Goal: Information Seeking & Learning: Find specific fact

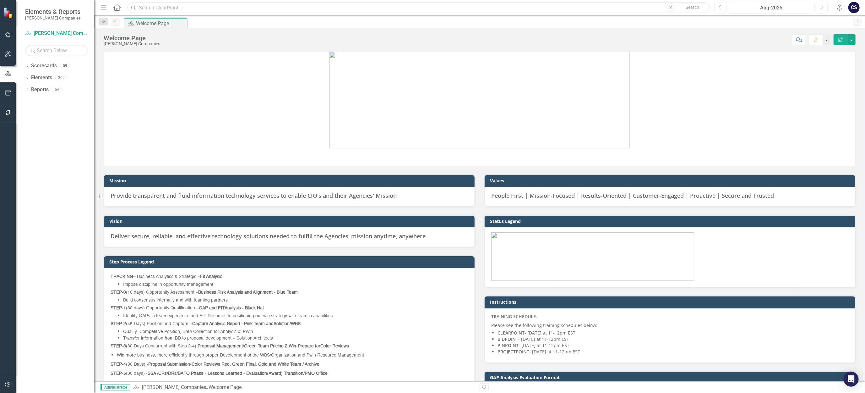
click at [145, 8] on input "text" at bounding box center [418, 7] width 583 height 11
type input "G6 MOD"
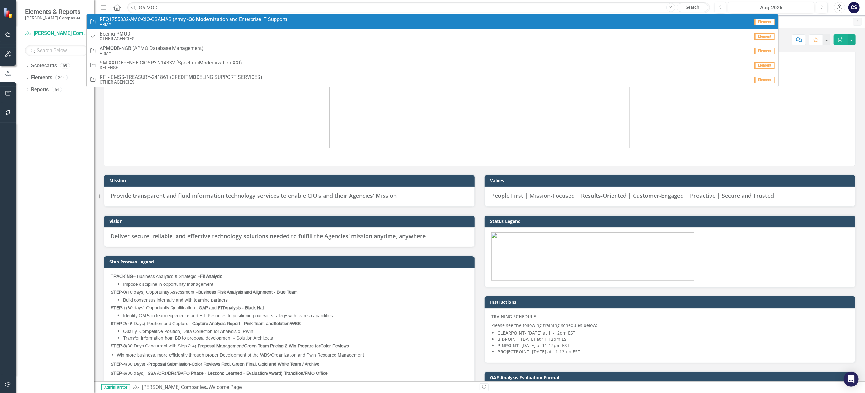
click at [148, 22] on small "ARMY" at bounding box center [194, 24] width 188 height 5
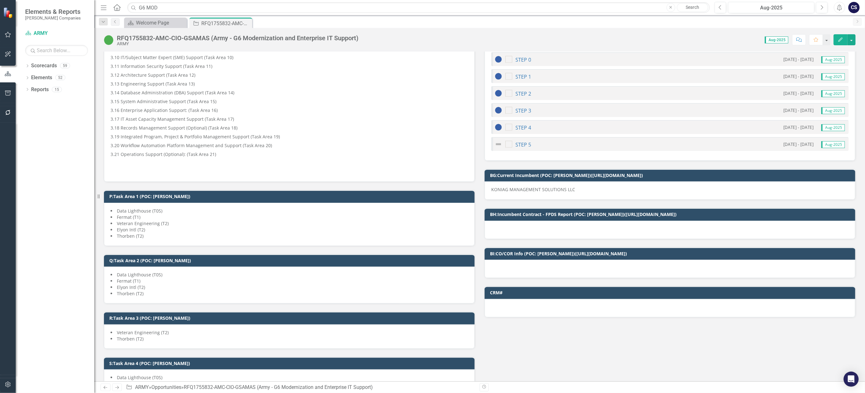
scroll to position [829, 0]
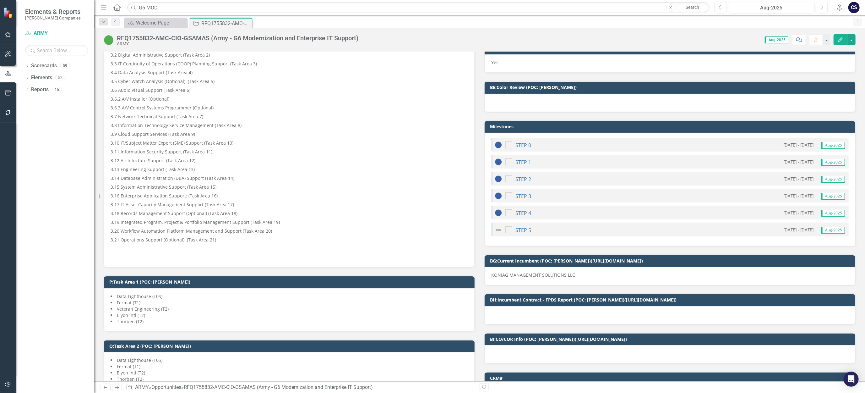
drag, startPoint x: 574, startPoint y: 269, endPoint x: 558, endPoint y: 270, distance: 16.7
click at [558, 272] on p "KONIAG MANAGEMENT SOLUTIONS LLC" at bounding box center [670, 275] width 358 height 6
click at [572, 272] on p "KONIAG MANAGEMENT SOLUTIONS LLC" at bounding box center [670, 275] width 358 height 6
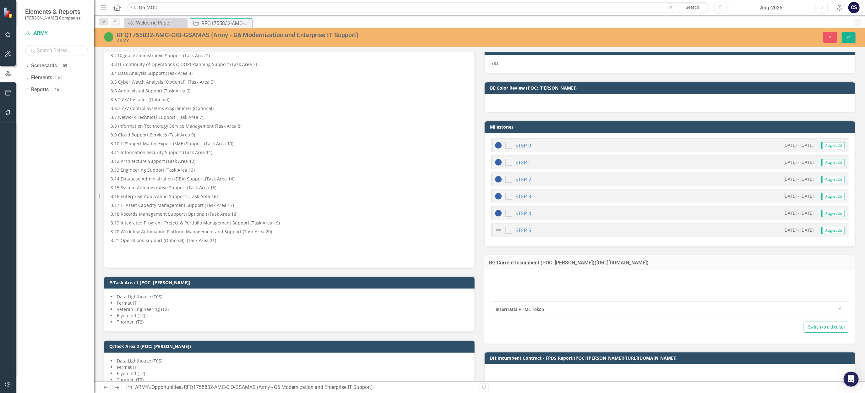
type textarea "<p>KONIAG MANAGEMENT SOLUTIONS LLC</p>"
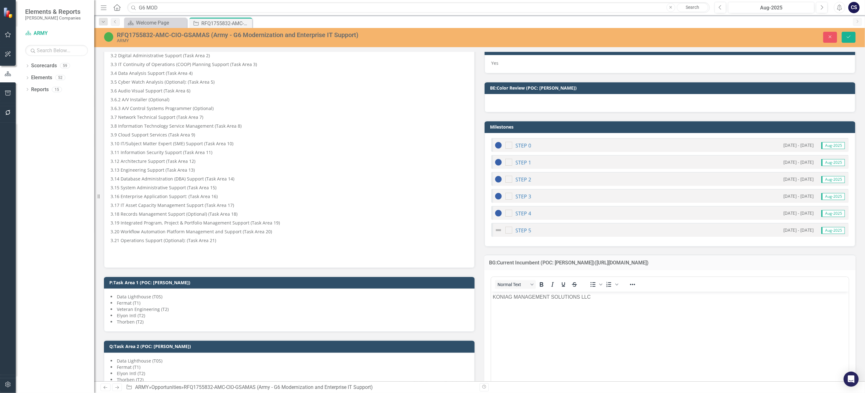
scroll to position [0, 0]
drag, startPoint x: 598, startPoint y: 296, endPoint x: 493, endPoint y: 296, distance: 104.6
click at [493, 296] on p "KONIAG MANAGEMENT SOLUTIONS LLC" at bounding box center [670, 297] width 354 height 8
copy p "KONIAG MANAGEMENT SOLUTIONS LLC"
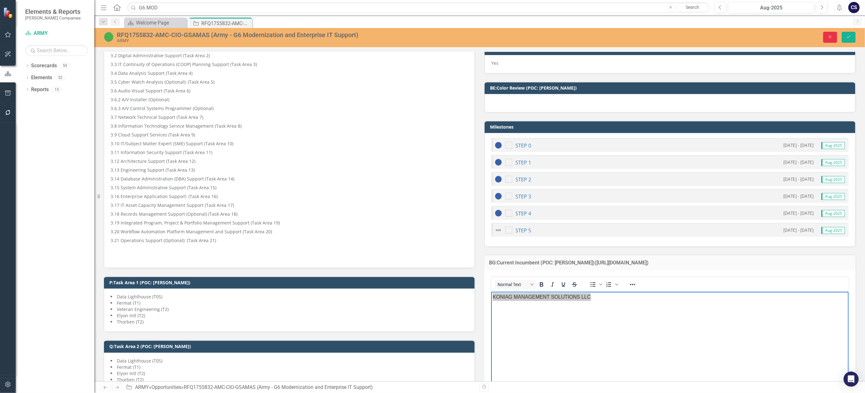
click at [829, 36] on icon "Close" at bounding box center [831, 37] width 6 height 4
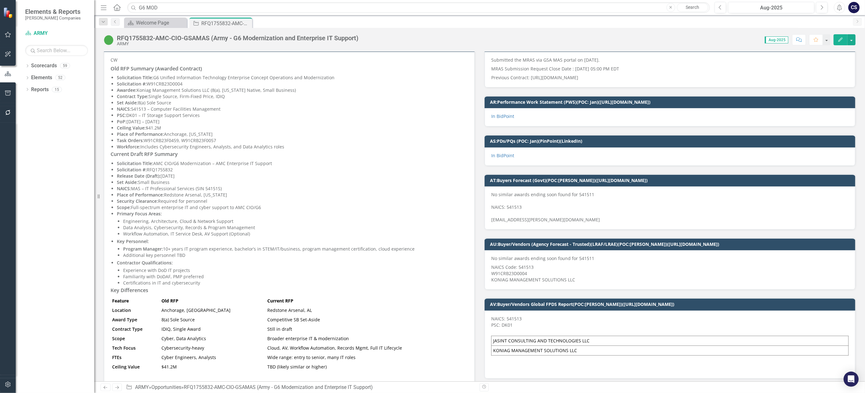
scroll to position [126, 0]
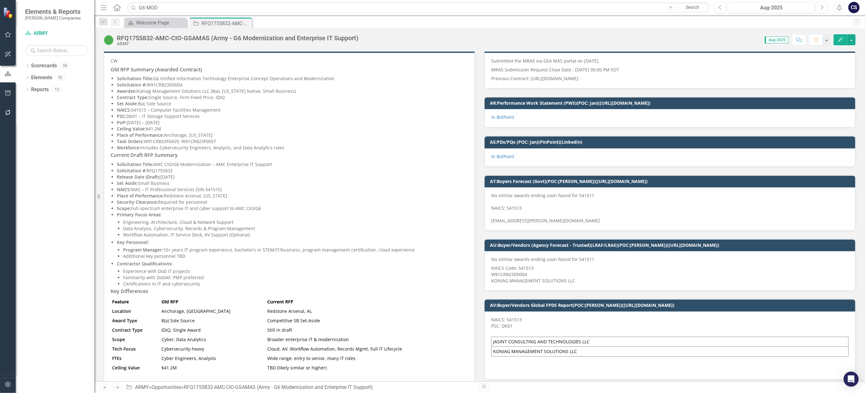
drag, startPoint x: 186, startPoint y: 82, endPoint x: 124, endPoint y: 82, distance: 62.5
click at [124, 82] on p "Solicitation #: W91CRB23D0004" at bounding box center [292, 85] width 351 height 6
click at [163, 85] on p "Solicitation #: W91CRB23D0004" at bounding box center [292, 85] width 351 height 6
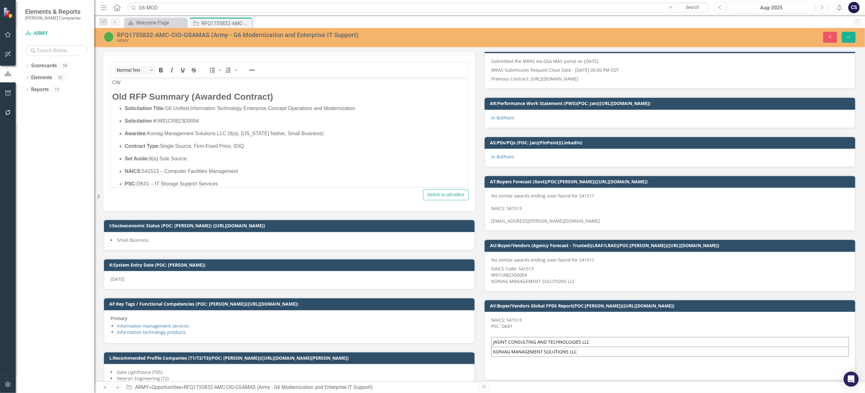
scroll to position [0, 0]
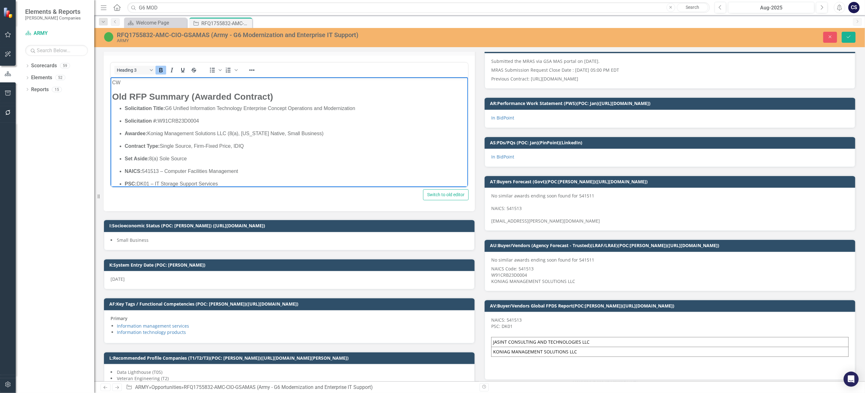
drag, startPoint x: 222, startPoint y: 184, endPoint x: 110, endPoint y: 91, distance: 145.5
click at [110, 91] on html "CW Old RFP Summary (Awarded Contract) Solicitation Title: G6 Unified Informatio…" at bounding box center [289, 339] width 358 height 525
copy body "Old RFP Summary (Awarded Contract) Solicitation Title: G6 Unified Information T…"
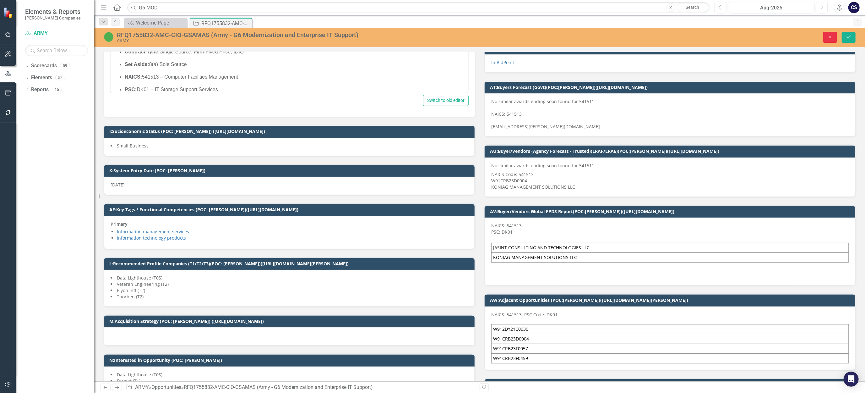
click at [829, 37] on icon "Close" at bounding box center [831, 37] width 6 height 4
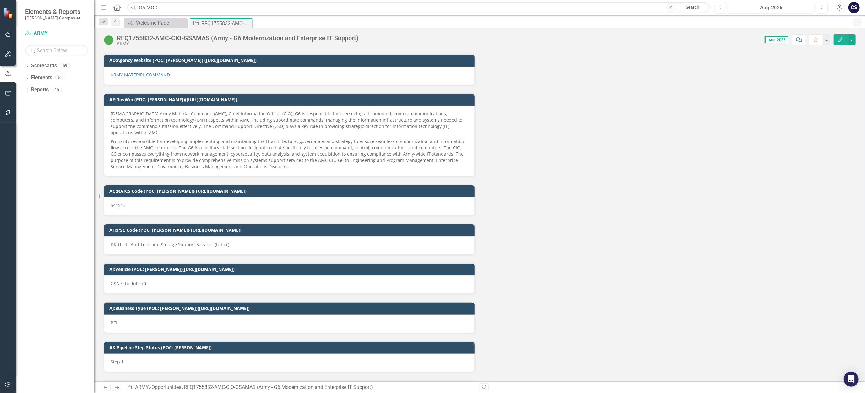
scroll to position [2669, 0]
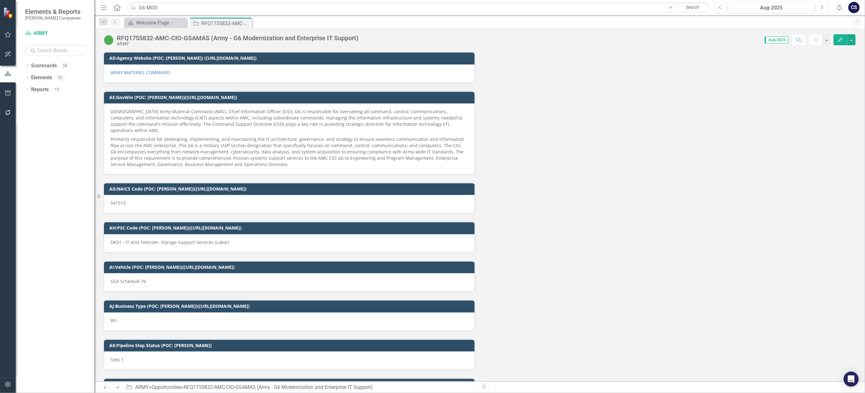
click at [108, 103] on div "[DEMOGRAPHIC_DATA] Army Material Command (AMC), Chief Information Officer (CIO)…" at bounding box center [289, 138] width 371 height 71
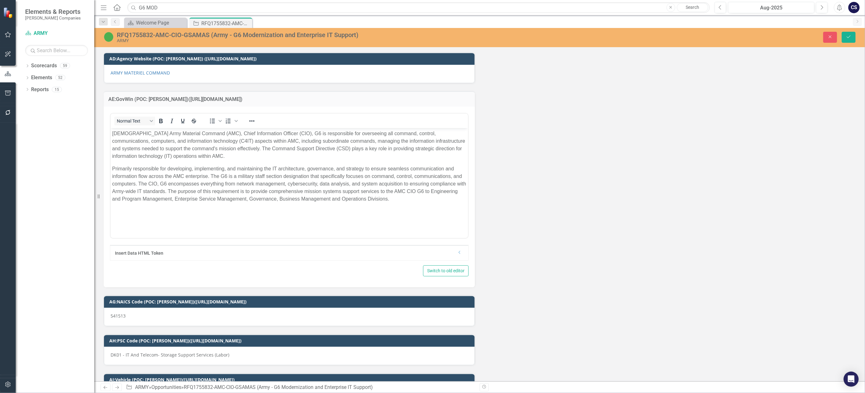
scroll to position [0, 0]
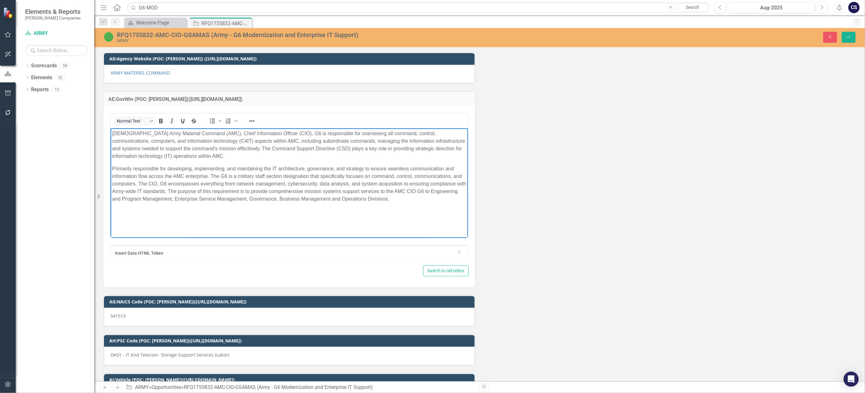
click at [111, 134] on body "[DEMOGRAPHIC_DATA] Army Material Command (AMC), Chief Information Officer (CIO)…" at bounding box center [289, 175] width 358 height 94
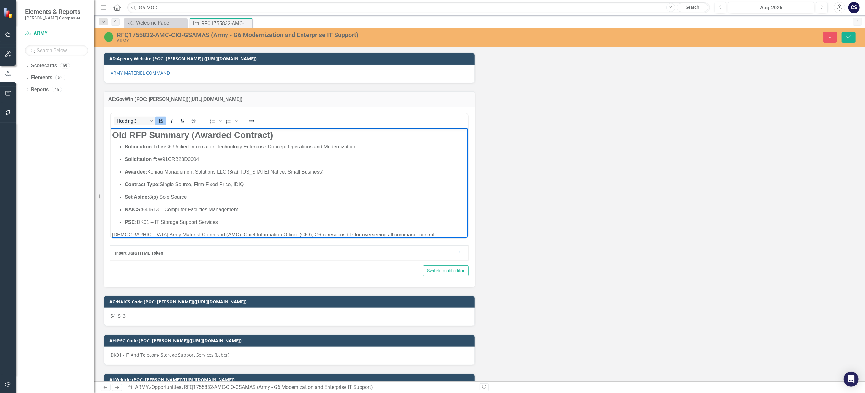
drag, startPoint x: 228, startPoint y: 160, endPoint x: 108, endPoint y: 130, distance: 123.4
click at [110, 130] on html "Old RFP Summary (Awarded Contract) Solicitation Title: G6 Unified Information T…" at bounding box center [289, 219] width 358 height 182
click at [254, 120] on icon "Reveal or hide additional toolbar items" at bounding box center [252, 120] width 5 height 1
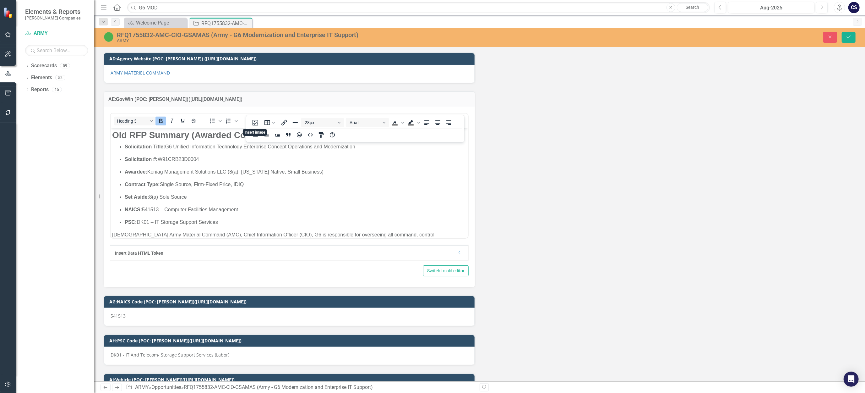
click at [305, 184] on p "Contract Type: Single Source, Firm-Fixed Price, IDIQ" at bounding box center [295, 184] width 342 height 8
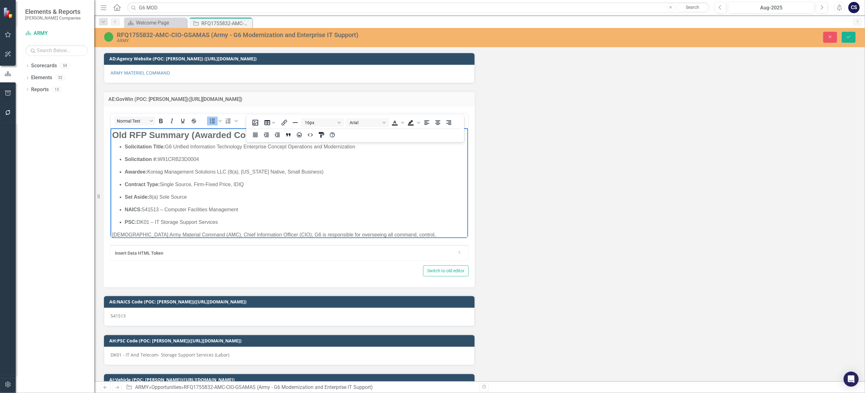
click at [334, 215] on ul "Solicitation Title: G6 Unified Information Technology Enterprise Concept Operat…" at bounding box center [289, 184] width 354 height 83
click at [214, 171] on p "Awardee: Koniag Management Solutions LLC (8(a), [US_STATE][DEMOGRAPHIC_DATA], S…" at bounding box center [295, 172] width 342 height 8
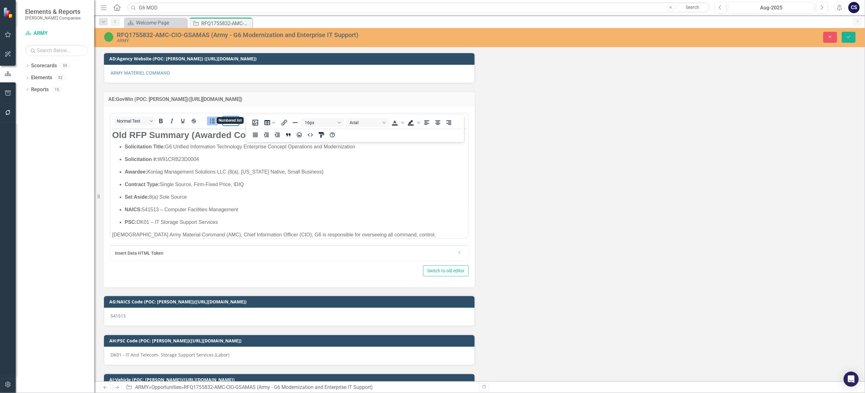
click at [238, 117] on span "Numbered list" at bounding box center [236, 121] width 5 height 9
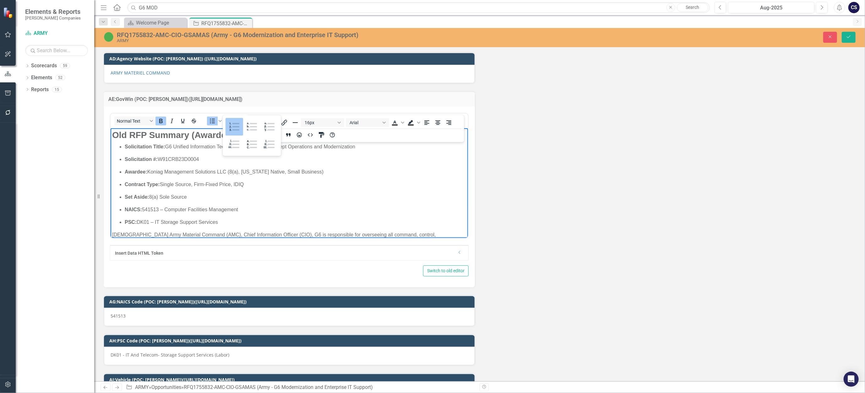
drag, startPoint x: 249, startPoint y: 217, endPoint x: 242, endPoint y: 219, distance: 7.3
click at [249, 217] on ul "Solicitation Title: G6 Unified Information Technology Enterprise Concept Operat…" at bounding box center [289, 184] width 354 height 83
drag, startPoint x: 222, startPoint y: 223, endPoint x: 113, endPoint y: 142, distance: 136.1
click at [113, 143] on ul "Solicitation Title: G6 Unified Information Technology Enterprise Concept Operat…" at bounding box center [289, 184] width 354 height 83
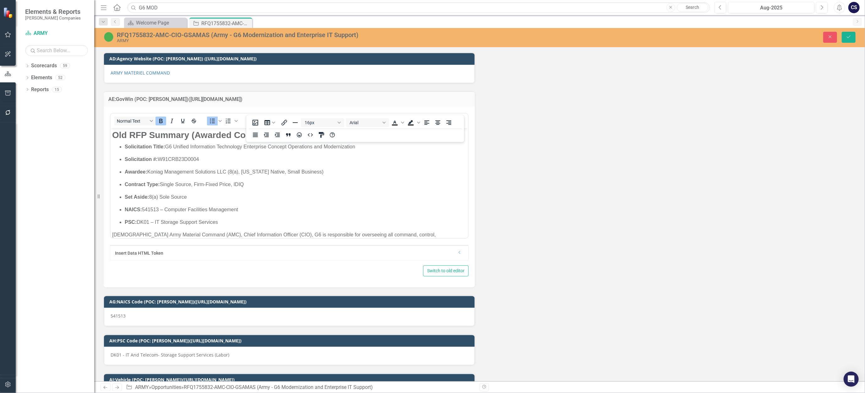
click at [243, 250] on div "Insert Data HTML Token" at bounding box center [284, 253] width 339 height 6
click at [847, 37] on icon "Save" at bounding box center [849, 37] width 6 height 4
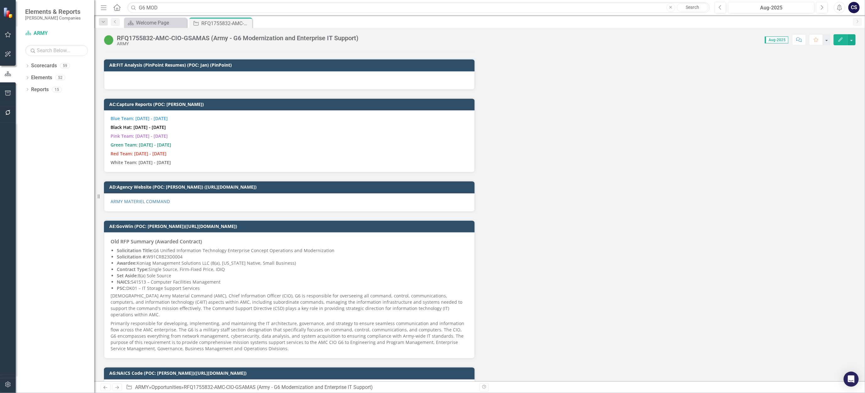
scroll to position [2582, 0]
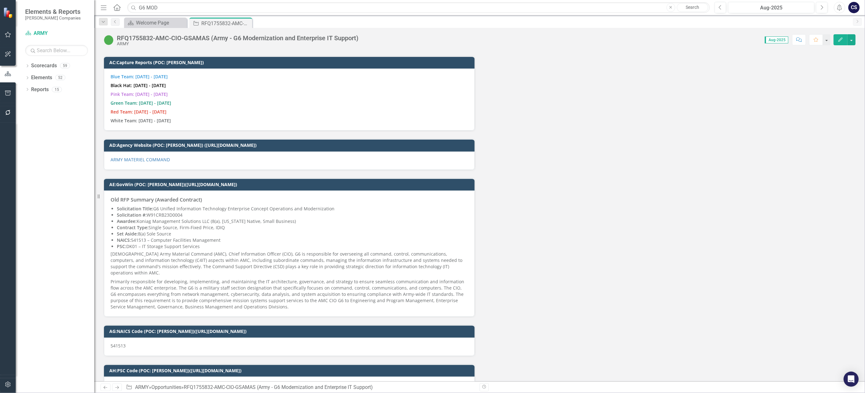
click at [109, 245] on div "Old RFP Summary (Awarded Contract) Solicitation Title: G6 Unified Information T…" at bounding box center [289, 253] width 371 height 126
click at [110, 242] on div "Old RFP Summary (Awarded Contract) Solicitation Title: G6 Unified Information T…" at bounding box center [289, 253] width 371 height 126
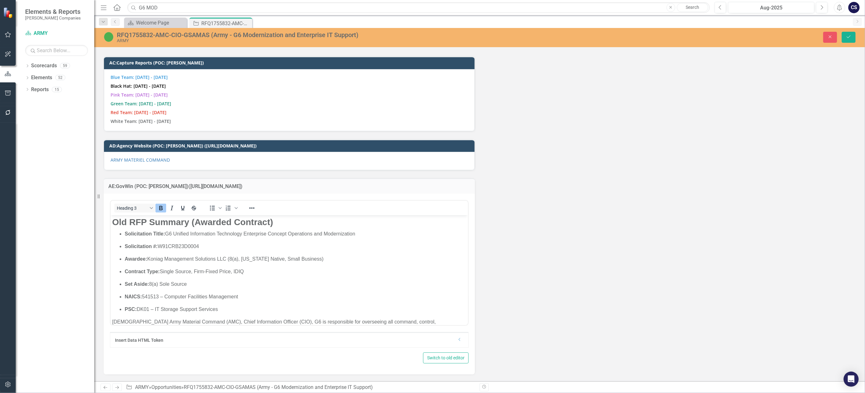
scroll to position [0, 0]
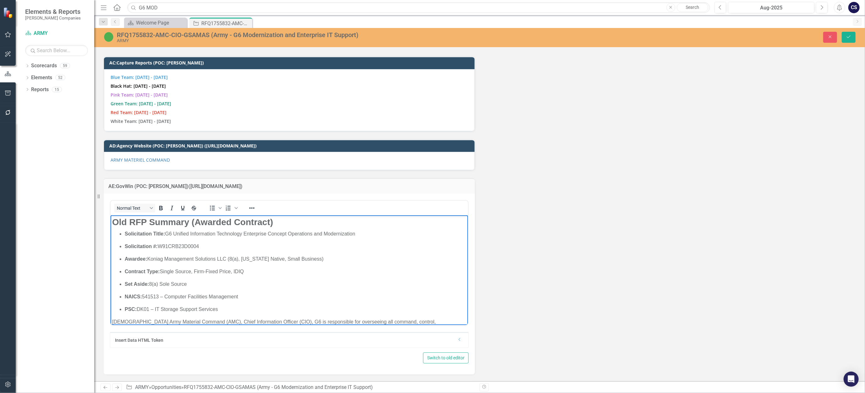
click at [112, 321] on p "[DEMOGRAPHIC_DATA] Army Material Command (AMC), Chief Information Officer (CIO)…" at bounding box center [289, 333] width 354 height 30
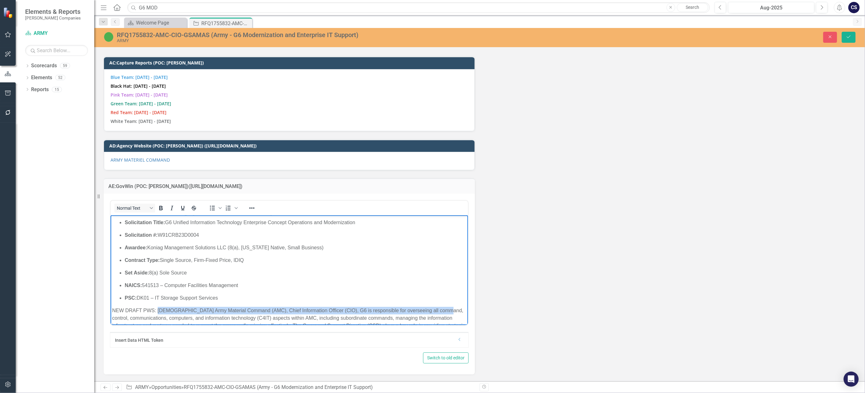
scroll to position [12, 0]
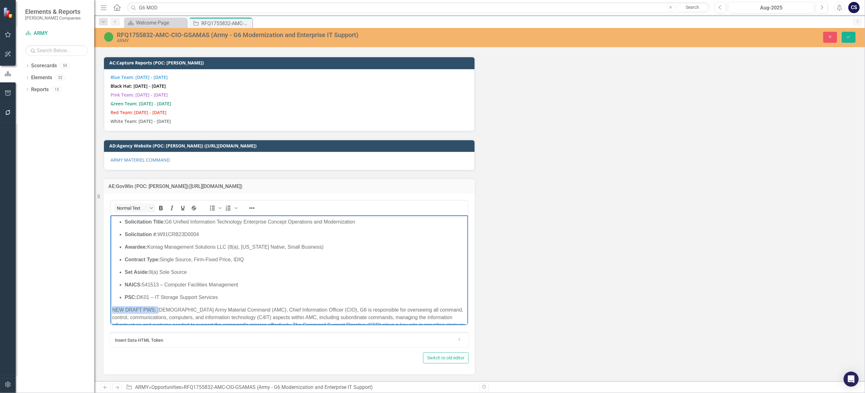
drag, startPoint x: 159, startPoint y: 321, endPoint x: 217, endPoint y: 510, distance: 197.6
click at [110, 306] on html "Old RFP Summary (Awarded Contract) Solicitation Title: G6 Unified Information T…" at bounding box center [289, 294] width 358 height 182
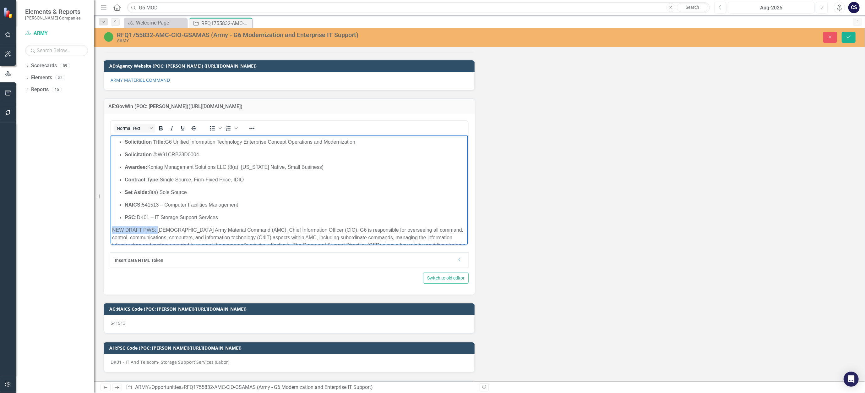
scroll to position [2640, 0]
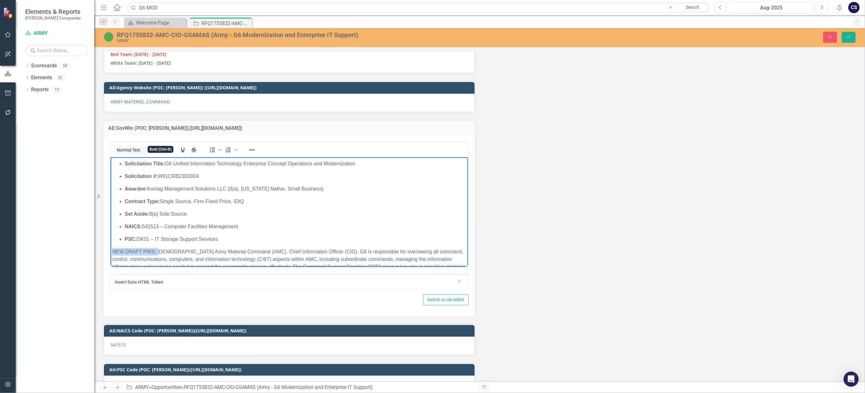
click at [159, 146] on icon "Bold" at bounding box center [161, 150] width 8 height 8
click at [183, 146] on icon "Underline" at bounding box center [183, 150] width 8 height 8
click at [214, 206] on ul "Solicitation Title: G6 Unified Information Technology Enterprise Concept Operat…" at bounding box center [289, 201] width 354 height 83
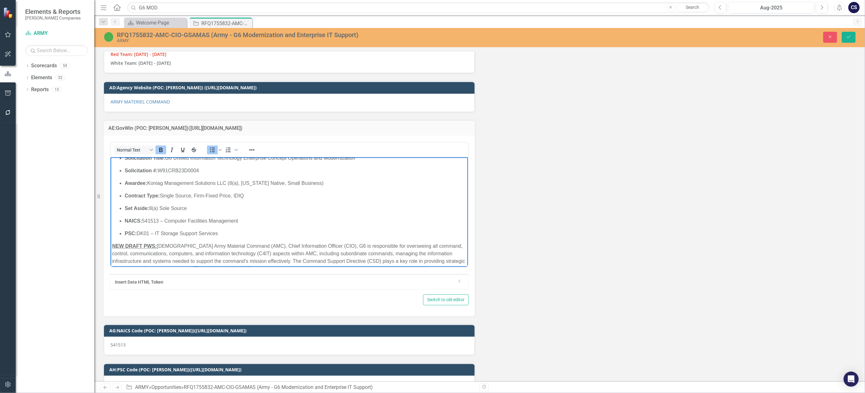
scroll to position [0, 0]
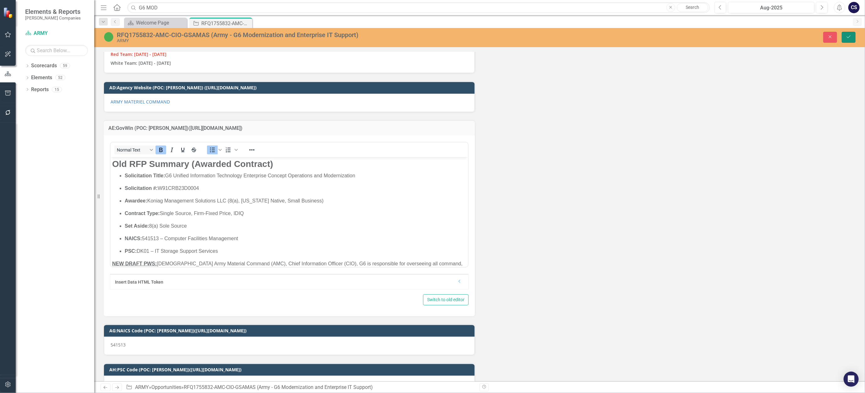
click at [851, 36] on icon "Save" at bounding box center [849, 37] width 6 height 4
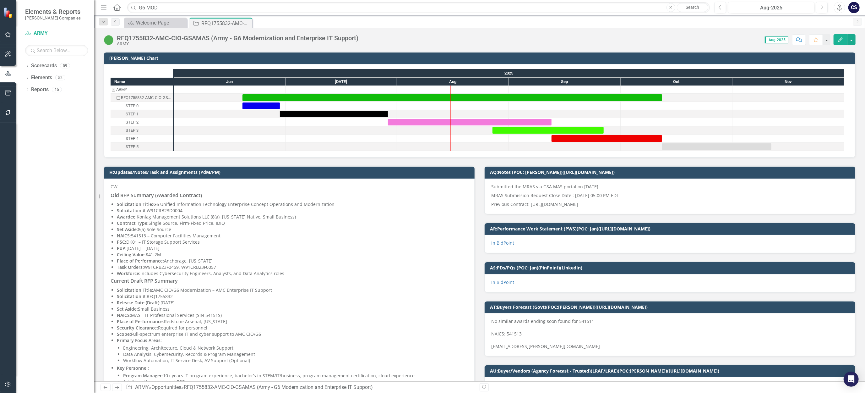
scroll to position [63, 0]
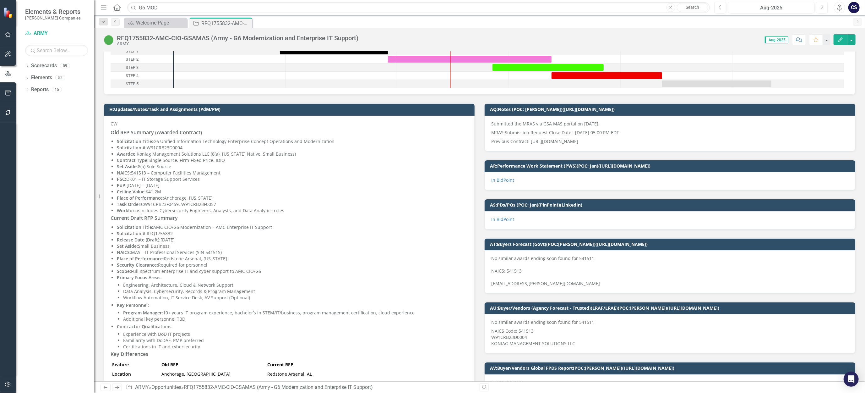
click at [148, 270] on p "Scope: Full-spectrum enterprise IT and cyber support to AMC CIO/G6" at bounding box center [292, 271] width 351 height 6
click at [159, 277] on strong "Primary Focus Areas:" at bounding box center [139, 277] width 45 height 6
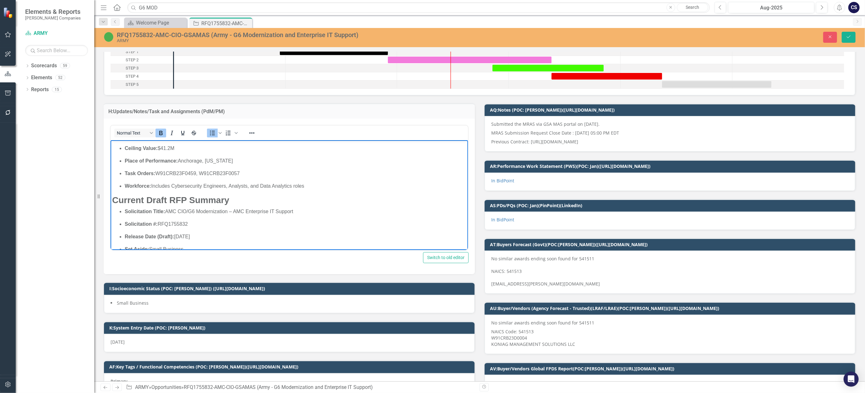
scroll to position [91, 0]
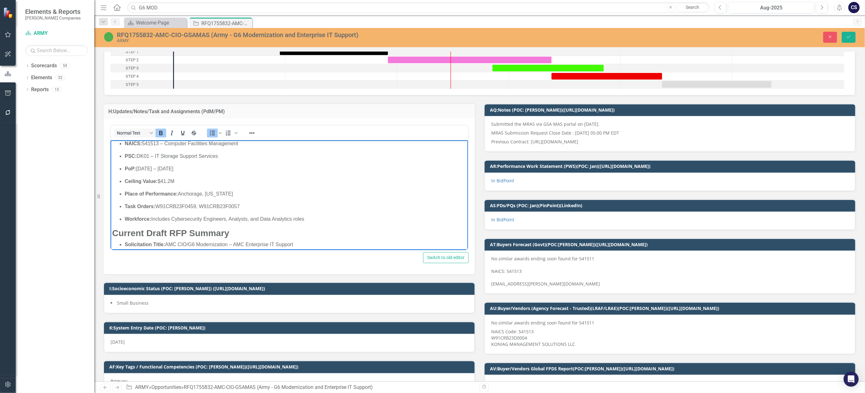
drag, startPoint x: 253, startPoint y: 197, endPoint x: 116, endPoint y: 242, distance: 143.8
click at [116, 243] on ul "Solicitation Title: AMC CIO/G6 Modernization – AMC Enterprise IT Support Solici…" at bounding box center [289, 358] width 354 height 234
copy ul "Solicitation Title: AMC CIO/G6 Modernization – AMC Enterprise IT Support Solici…"
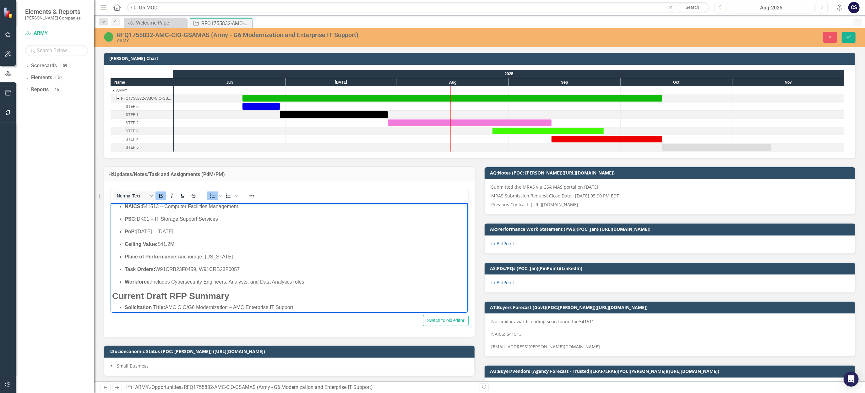
scroll to position [0, 0]
click at [304, 244] on p "Ceiling Value: $41.2M" at bounding box center [295, 244] width 342 height 8
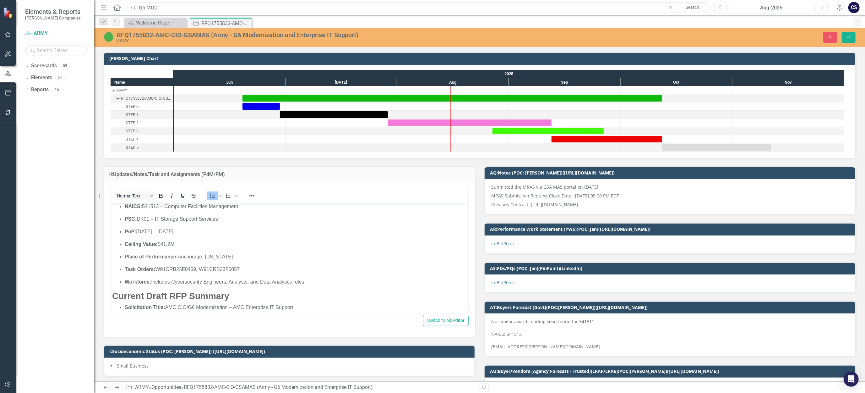
drag, startPoint x: 172, startPoint y: 8, endPoint x: 135, endPoint y: 9, distance: 37.7
click at [135, 9] on div "Search G6 MOD Close Search" at bounding box center [417, 7] width 583 height 11
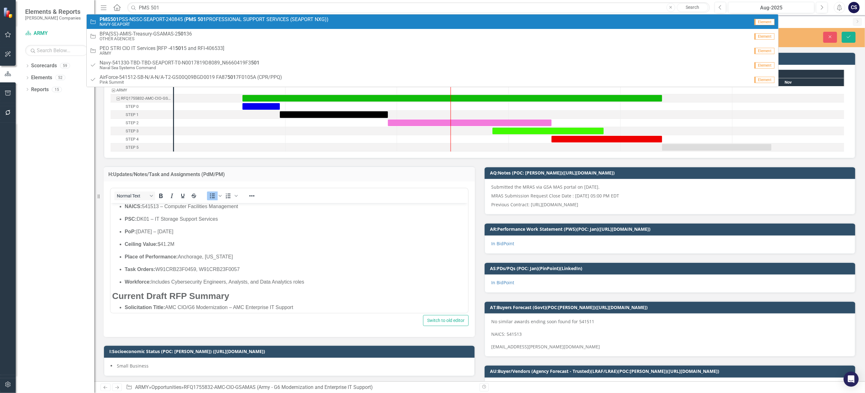
click at [135, 18] on span "PMS 501 PSS-NSSC-SEAPORT-240845 ( PMS 501 PROFESSIONAL SUPPORT SERVICES (SEAPOR…" at bounding box center [214, 20] width 229 height 6
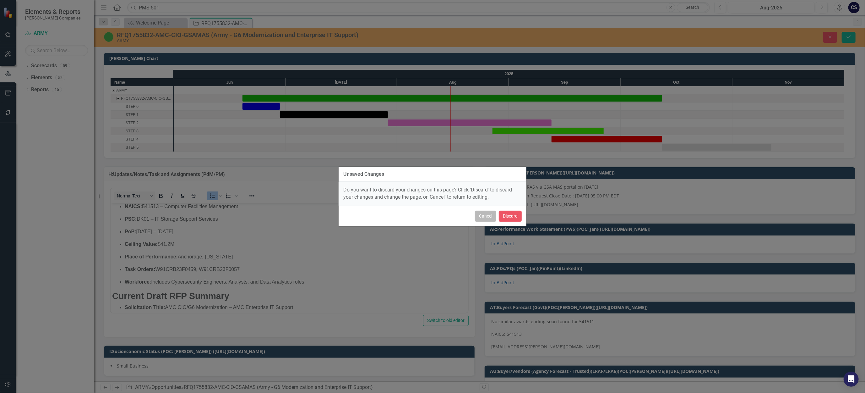
click at [485, 216] on button "Cancel" at bounding box center [485, 216] width 21 height 11
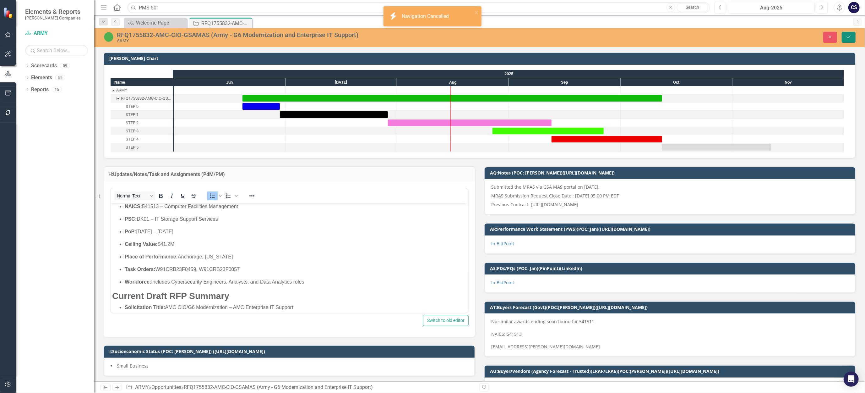
click at [844, 35] on button "Save" at bounding box center [849, 37] width 14 height 11
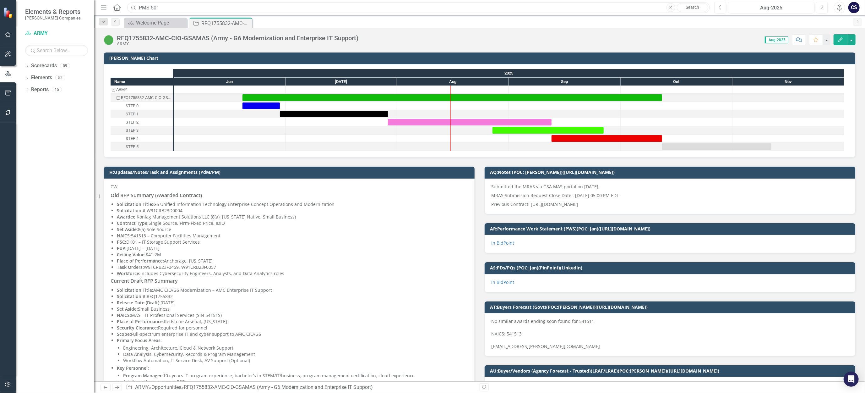
click at [163, 5] on input "PMS 501" at bounding box center [418, 7] width 583 height 11
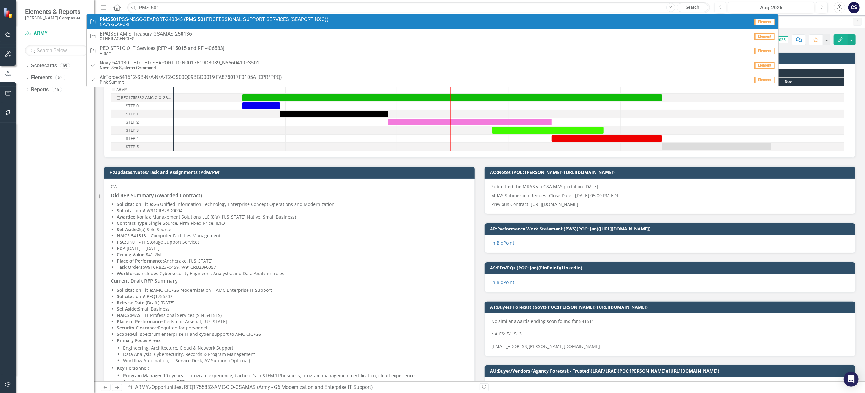
click at [172, 20] on span "PMS 501 PSS-NSSC-SEAPORT-240845 ( PMS 501 PROFESSIONAL SUPPORT SERVICES (SEAPOR…" at bounding box center [214, 20] width 229 height 6
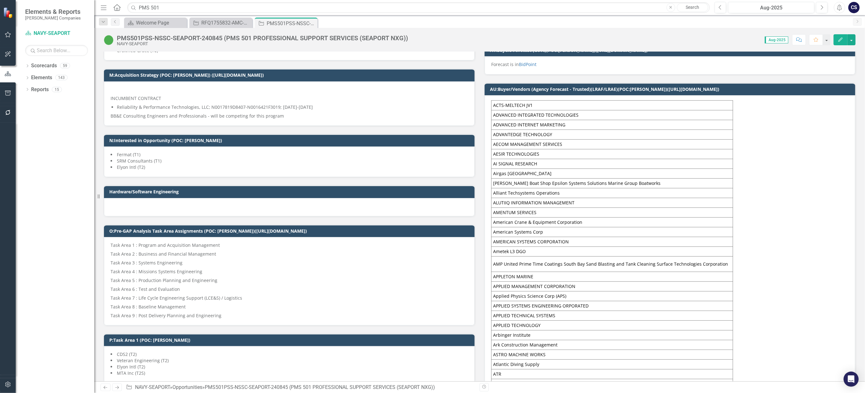
scroll to position [409, 0]
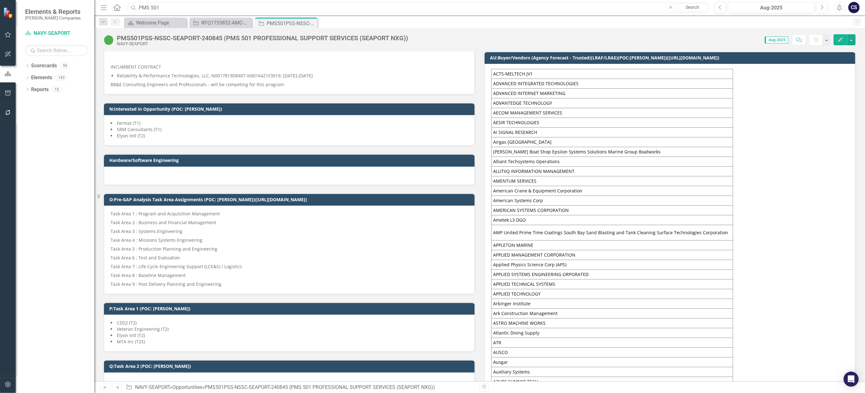
click at [162, 8] on input "PMS 501" at bounding box center [418, 7] width 583 height 11
type input "P"
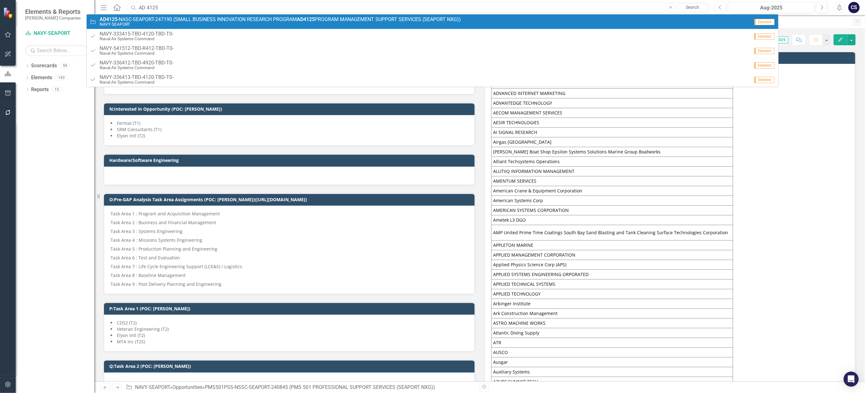
type input "AD 4125"
click at [155, 20] on span "AD 4125 -NASC-SEAPORT-247190 (SMALL BUSINESS INNOVATION RESEARCH PROGRAM AD 412…" at bounding box center [280, 20] width 361 height 6
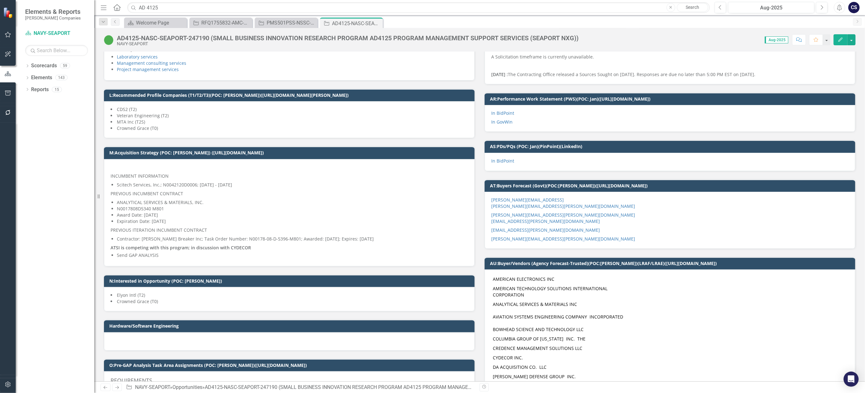
scroll to position [314, 0]
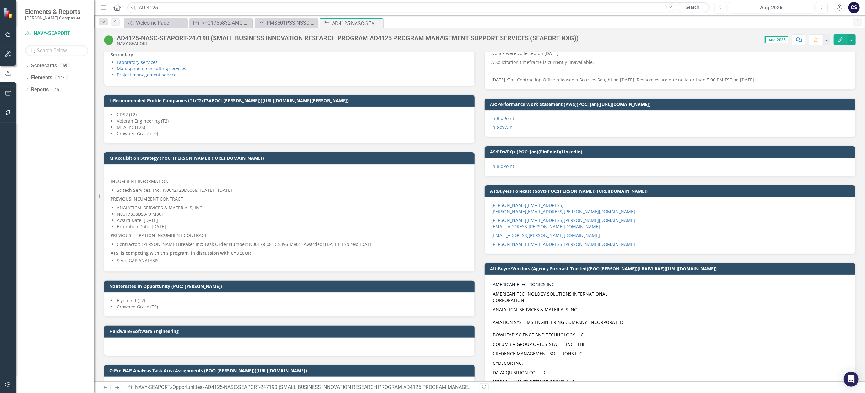
click at [240, 250] on strong "ATSI is competing with this program; in discussion with CYDECOR" at bounding box center [181, 253] width 140 height 6
